Goal: Task Accomplishment & Management: Manage account settings

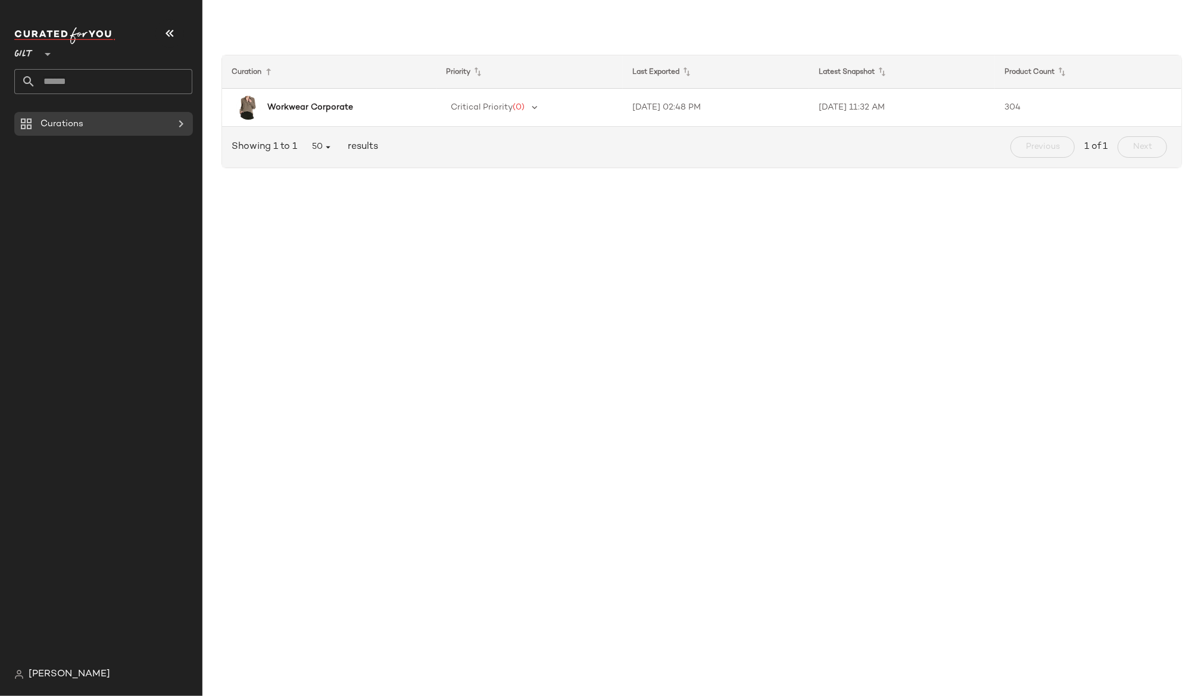
click at [45, 671] on span "[PERSON_NAME]" at bounding box center [70, 674] width 82 height 14
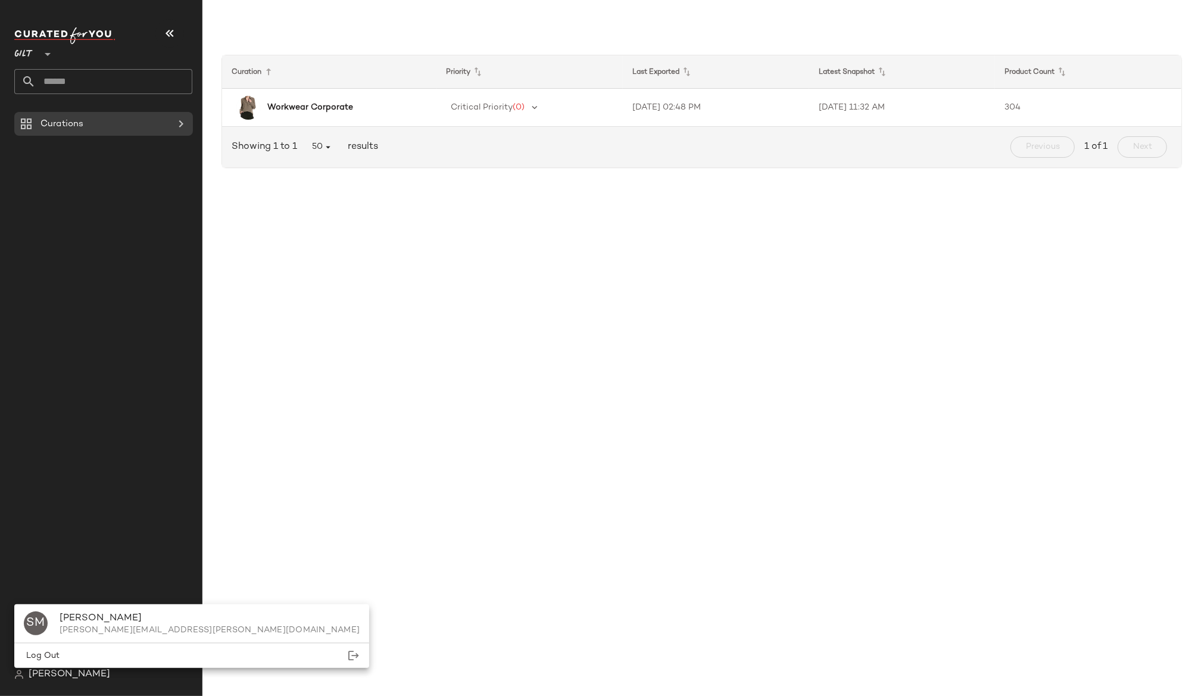
click at [29, 673] on span "[PERSON_NAME]" at bounding box center [70, 674] width 82 height 14
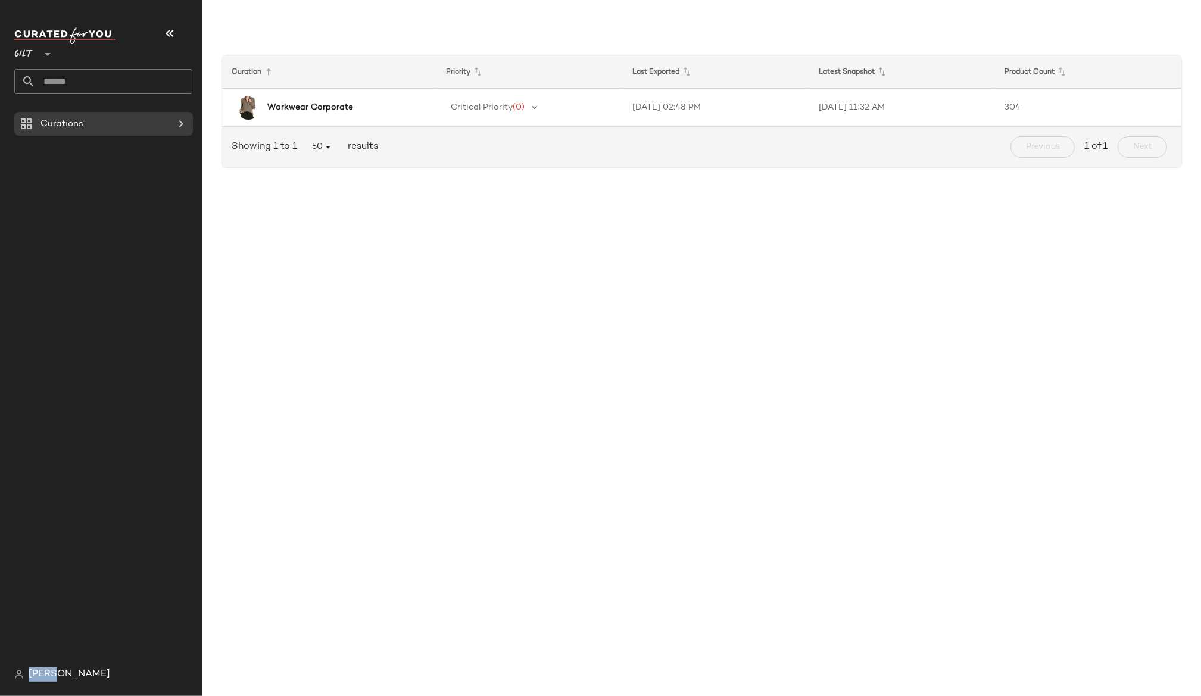
click at [29, 673] on span "[PERSON_NAME]" at bounding box center [70, 674] width 82 height 14
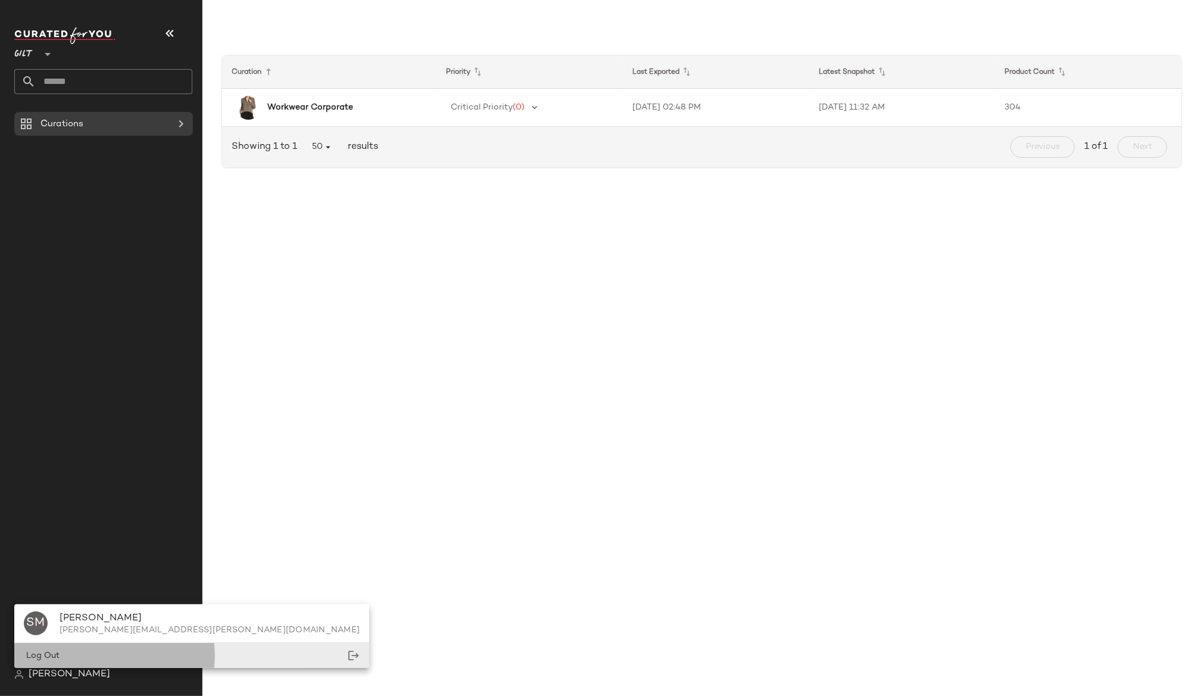
click at [34, 658] on span "Log Out" at bounding box center [42, 655] width 36 height 9
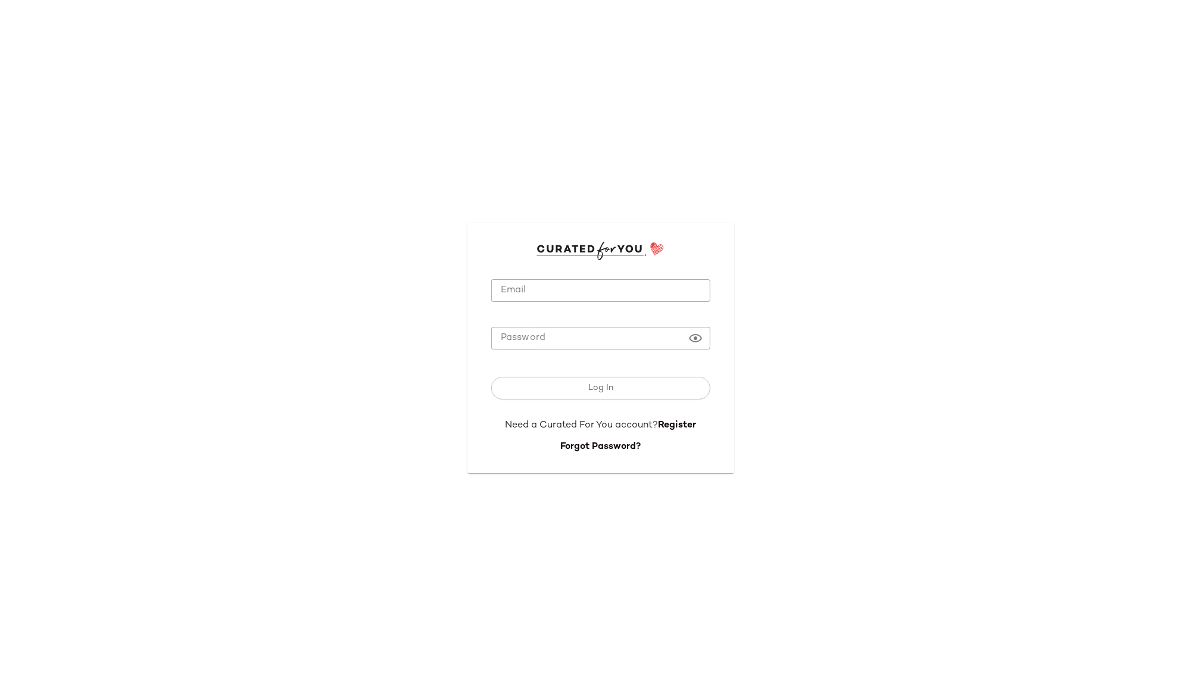
type input "**********"
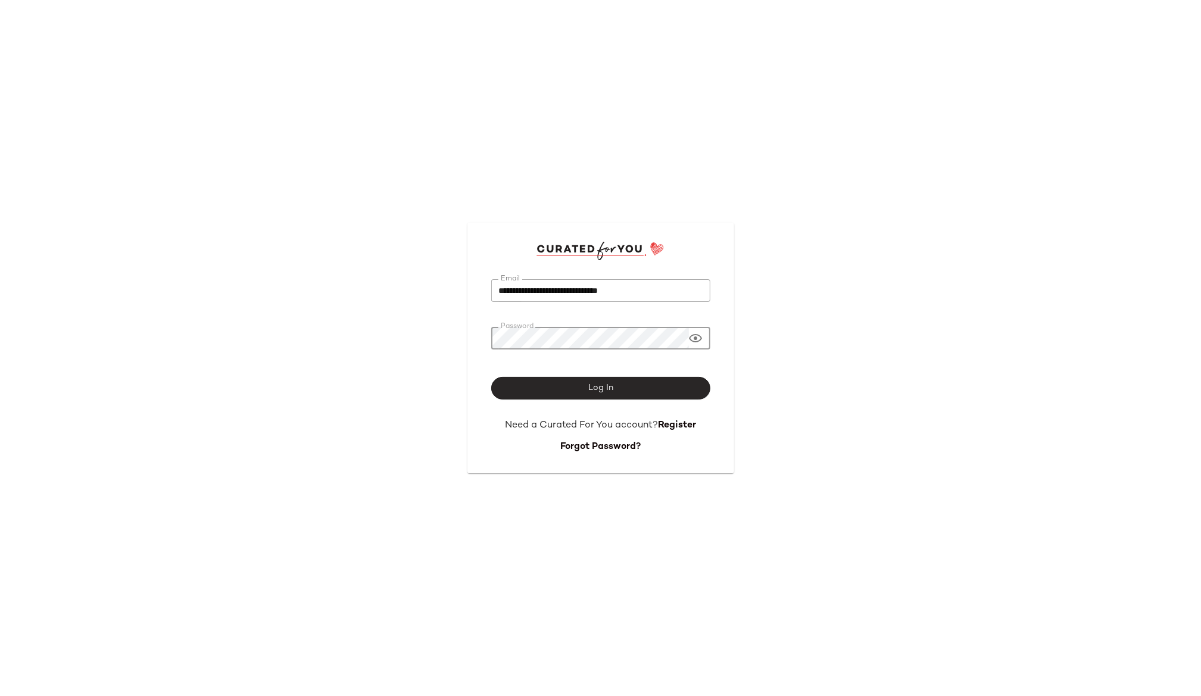
click at [592, 387] on span "Log In" at bounding box center [601, 388] width 26 height 10
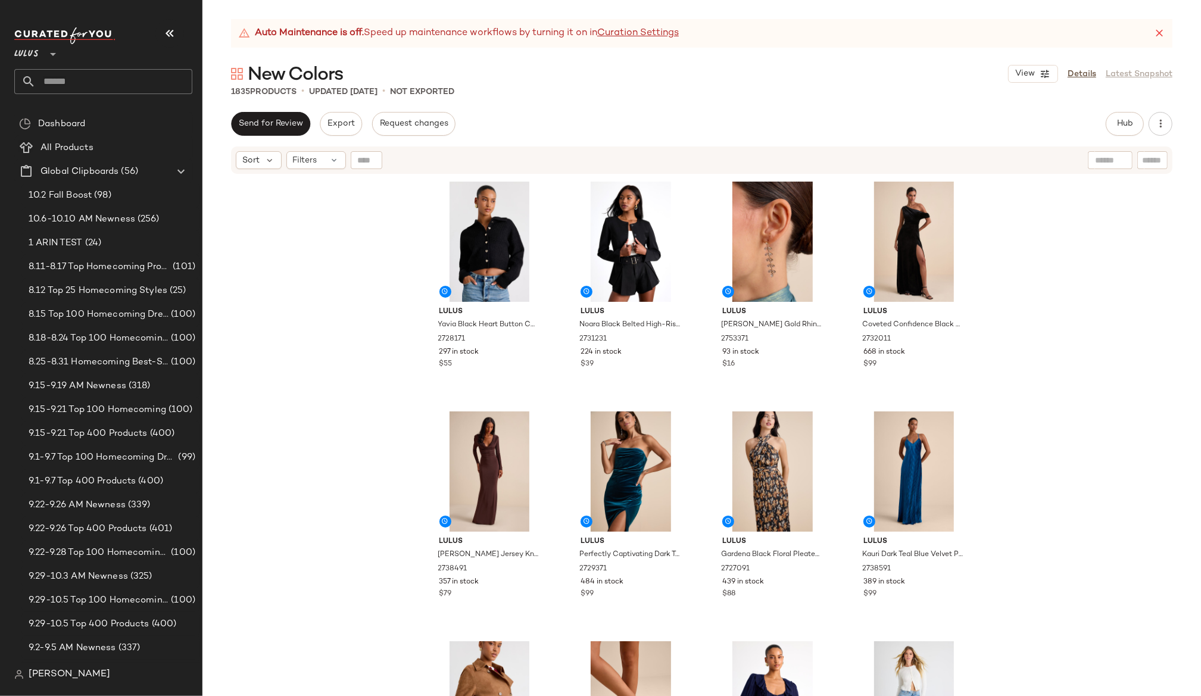
click at [995, 208] on div "Lulus Yavia Black Heart Button Collared Cropped Cardigan Sweater 2728171 297 in…" at bounding box center [701, 450] width 998 height 551
click at [1007, 220] on div "Lulus Yavia Black Heart Button Collared Cropped Cardigan Sweater 2728171 297 in…" at bounding box center [701, 450] width 998 height 551
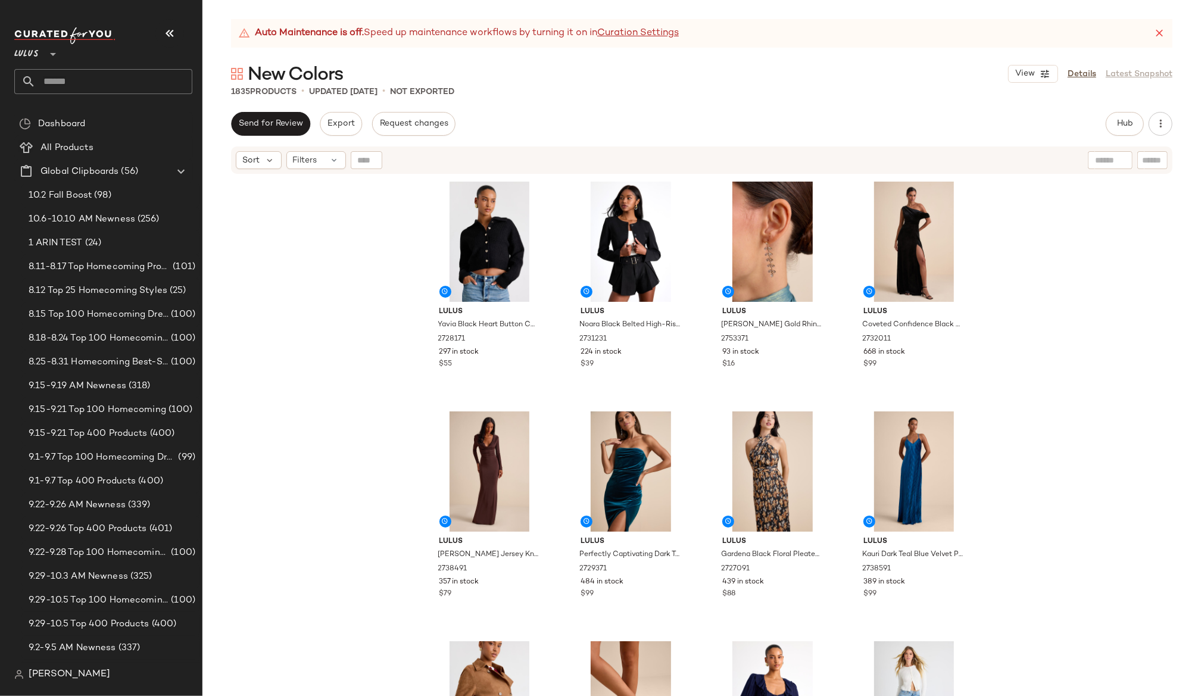
click at [1007, 220] on div "Lulus Yavia Black Heart Button Collared Cropped Cardigan Sweater 2728171 297 in…" at bounding box center [701, 450] width 998 height 551
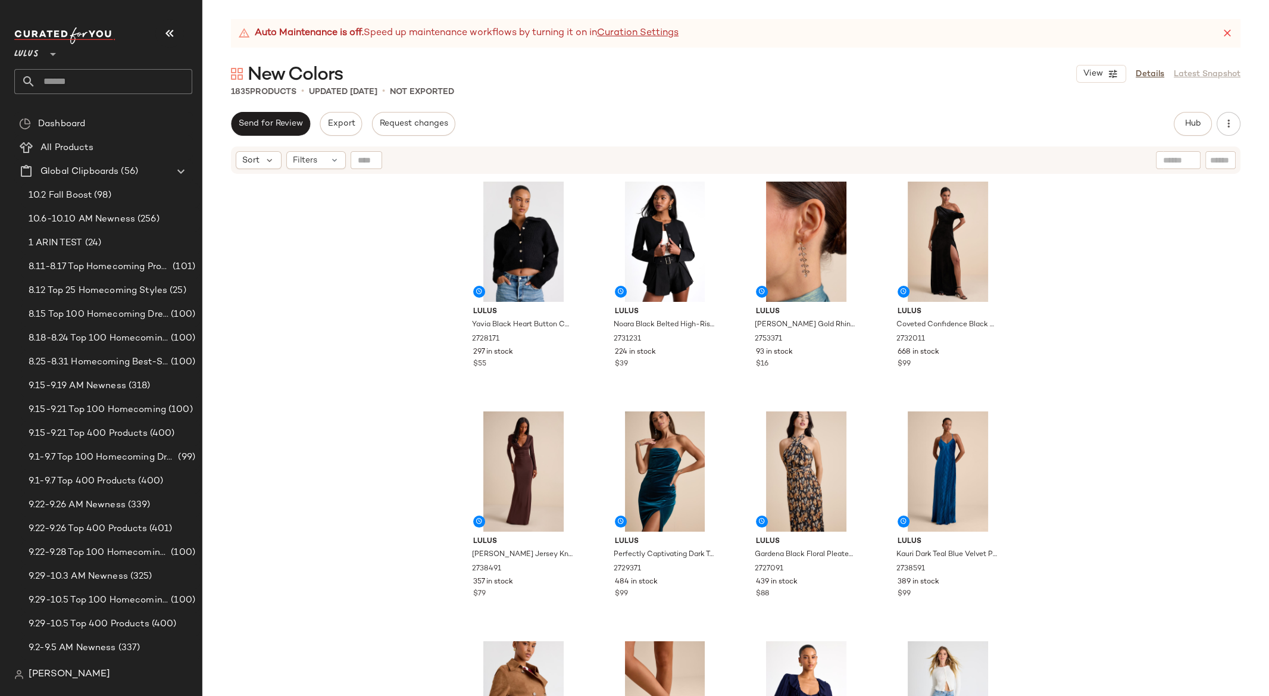
click at [65, 77] on input "text" at bounding box center [114, 81] width 157 height 25
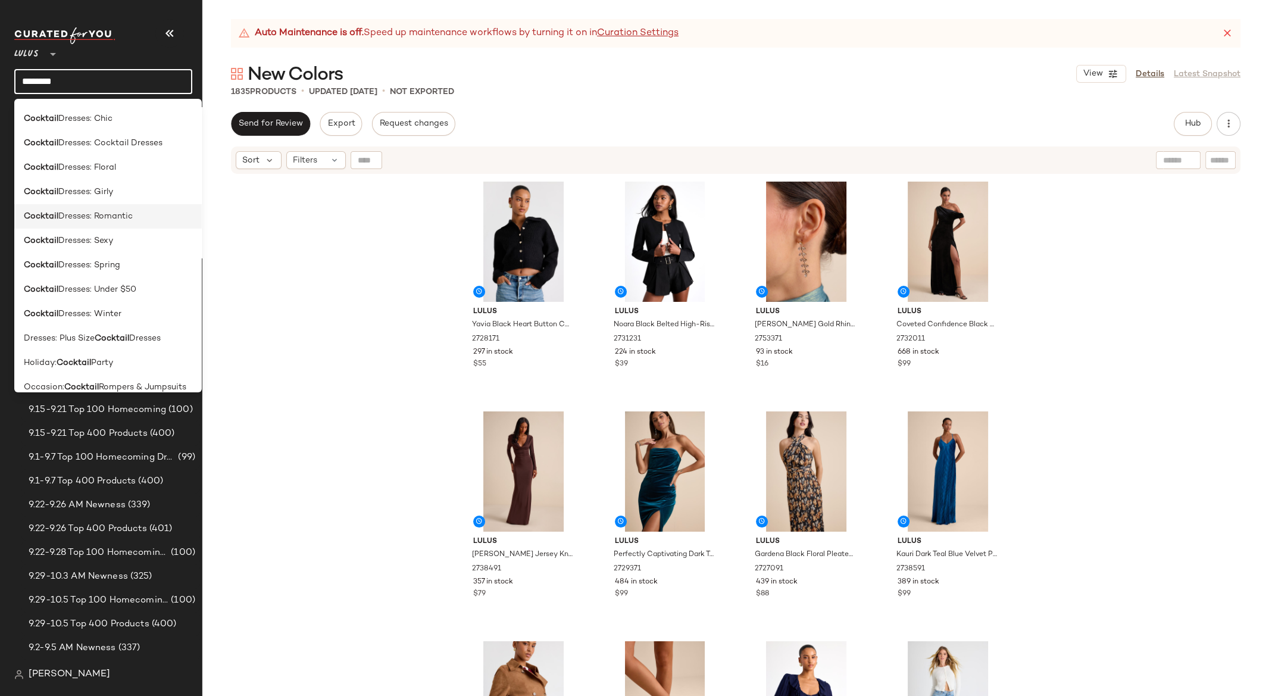
scroll to position [179, 0]
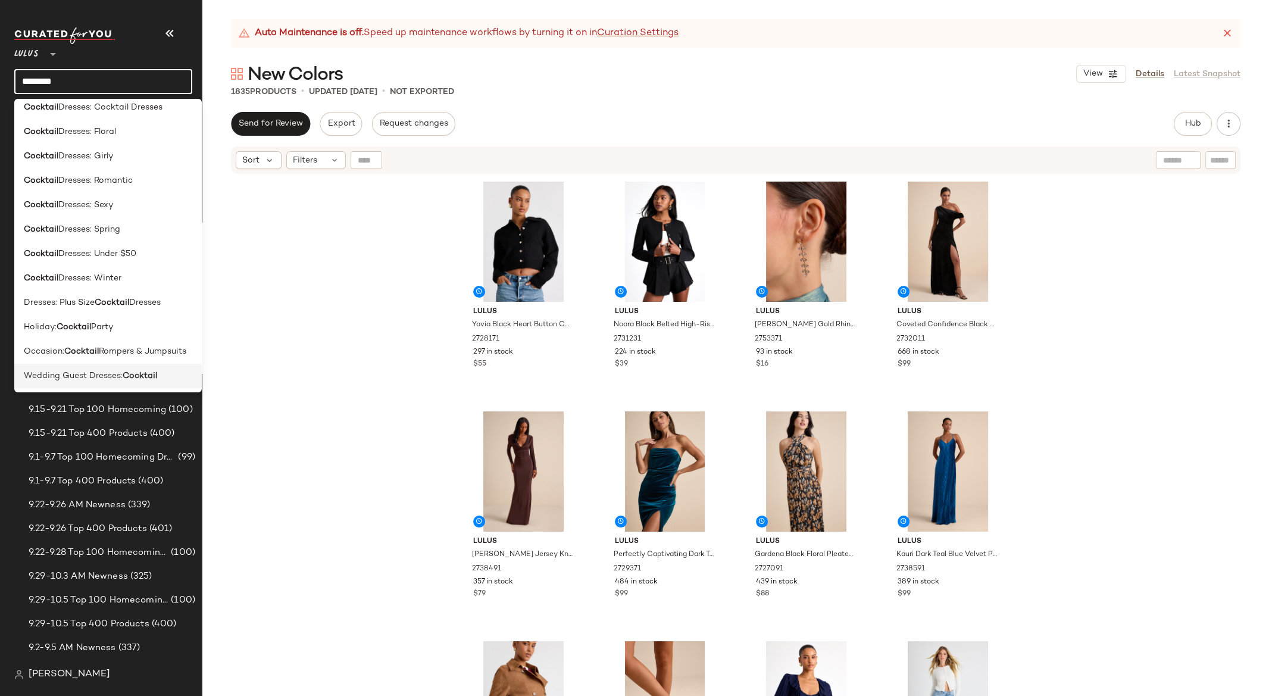
type input "********"
click at [99, 371] on span "Wedding Guest Dresses:" at bounding box center [73, 376] width 99 height 13
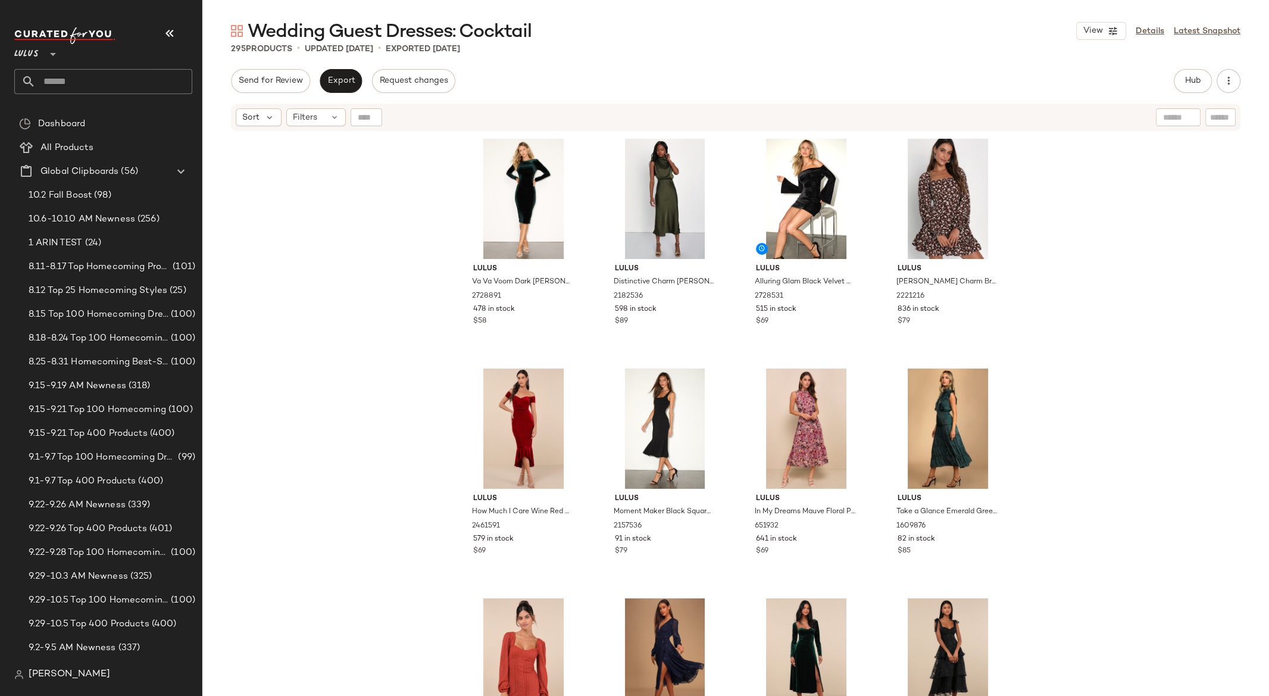
click at [402, 221] on div "Lulus Va Va Voom Dark Green Velvet Backless Long Sleeve Midi Dress 2728891 478 …" at bounding box center [735, 429] width 1067 height 594
